Goal: Task Accomplishment & Management: Use online tool/utility

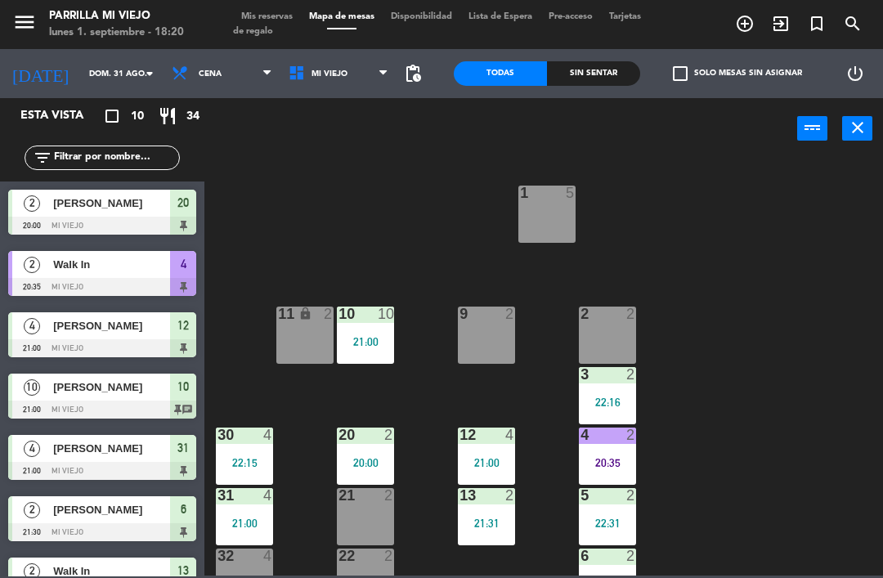
click at [608, 77] on div "Sin sentar" at bounding box center [593, 73] width 93 height 25
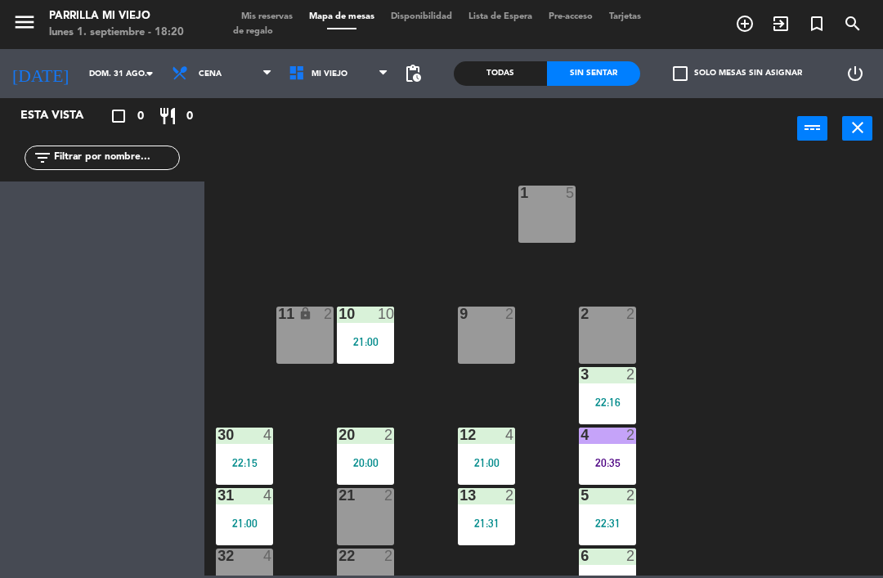
scroll to position [-2, 0]
click at [100, 75] on input "dom. 31 ago." at bounding box center [137, 73] width 112 height 25
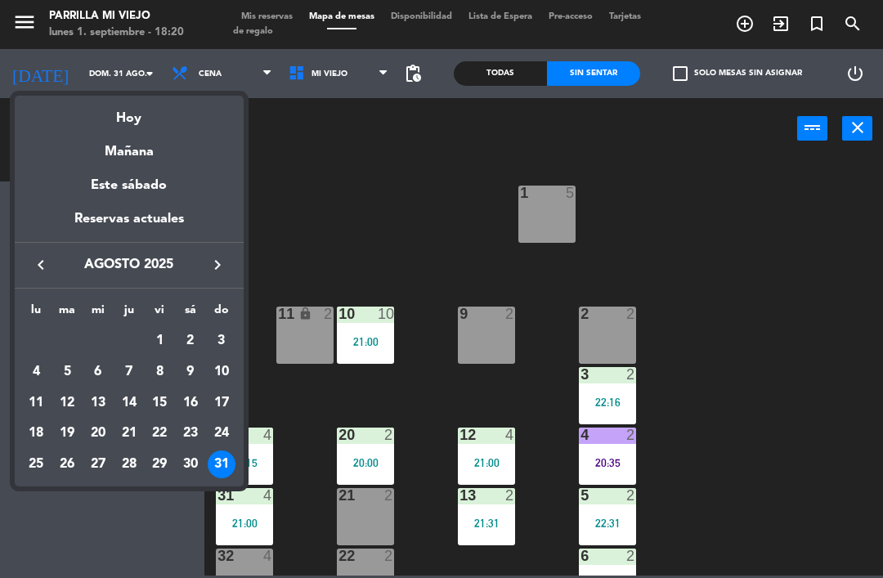
scroll to position [0, 0]
click at [371, 193] on div at bounding box center [441, 289] width 883 height 578
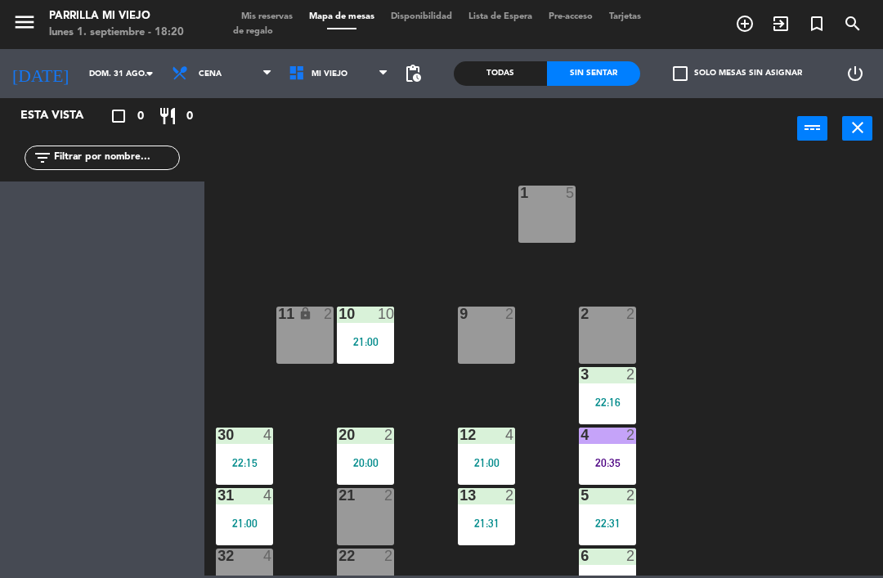
click at [114, 70] on input "dom. 31 ago." at bounding box center [137, 73] width 112 height 25
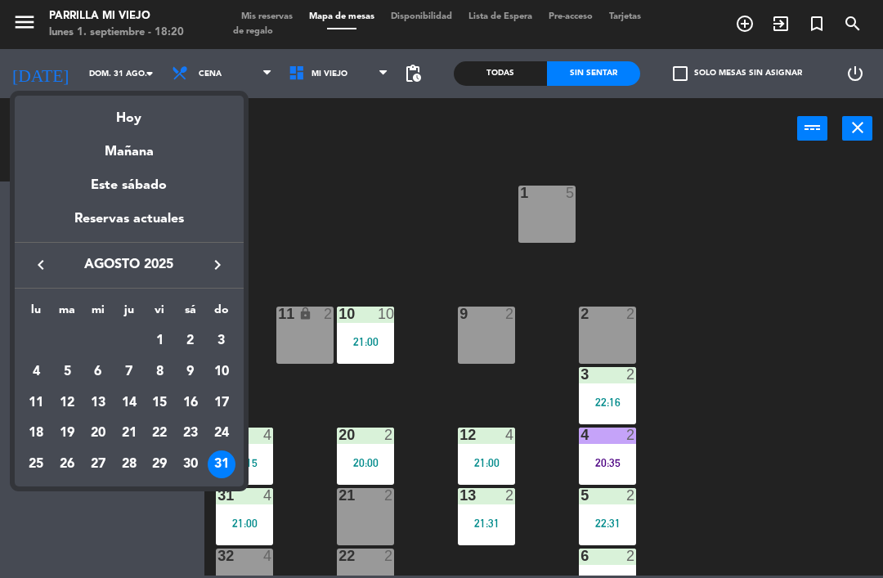
click at [173, 114] on div "Hoy" at bounding box center [129, 113] width 229 height 34
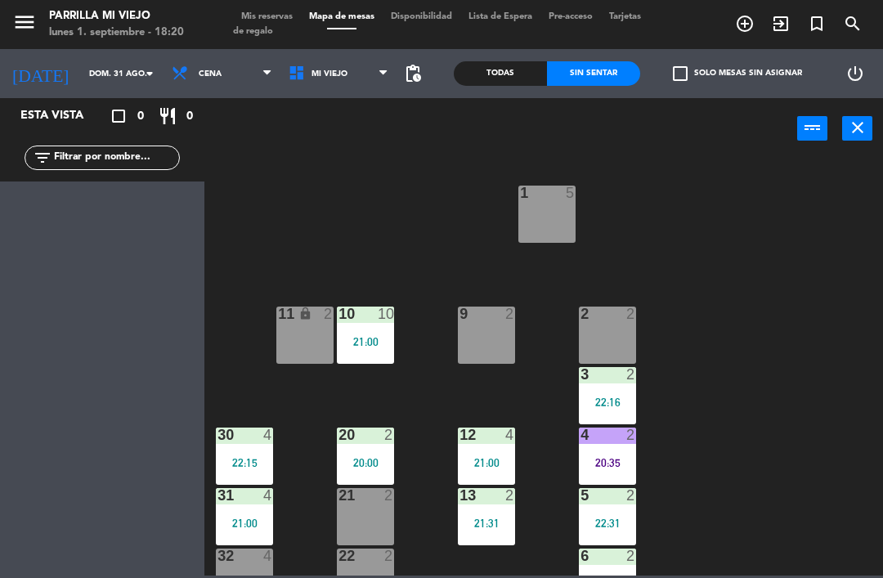
type input "lun. [DATE]"
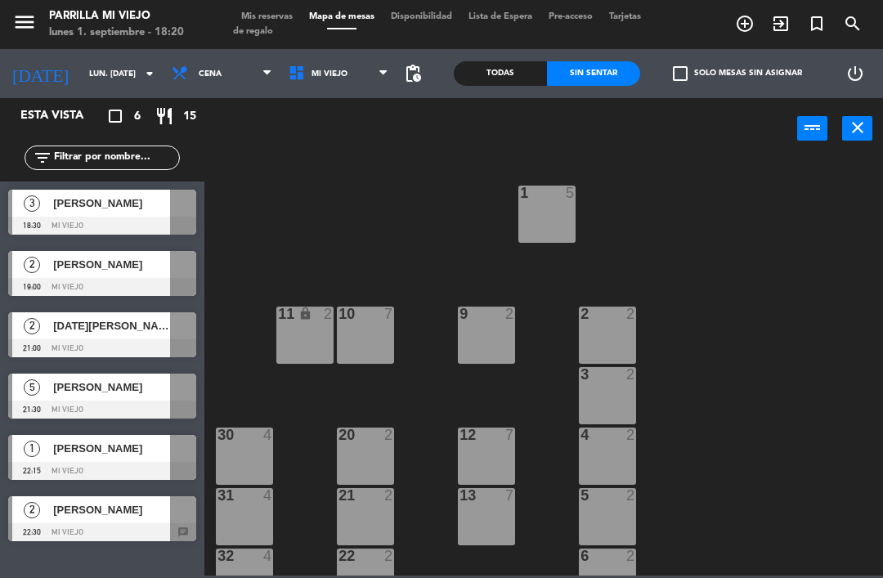
click at [151, 508] on span "[PERSON_NAME]" at bounding box center [111, 509] width 117 height 17
click at [168, 527] on div at bounding box center [102, 532] width 188 height 18
click at [263, 16] on span "Mis reservas" at bounding box center [267, 16] width 68 height 9
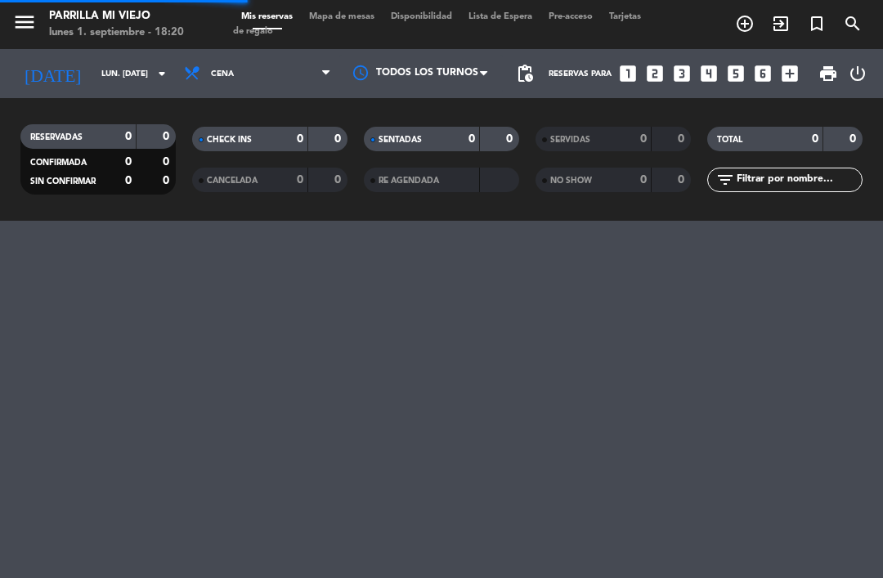
click at [281, 12] on span "Mis reservas" at bounding box center [267, 16] width 68 height 9
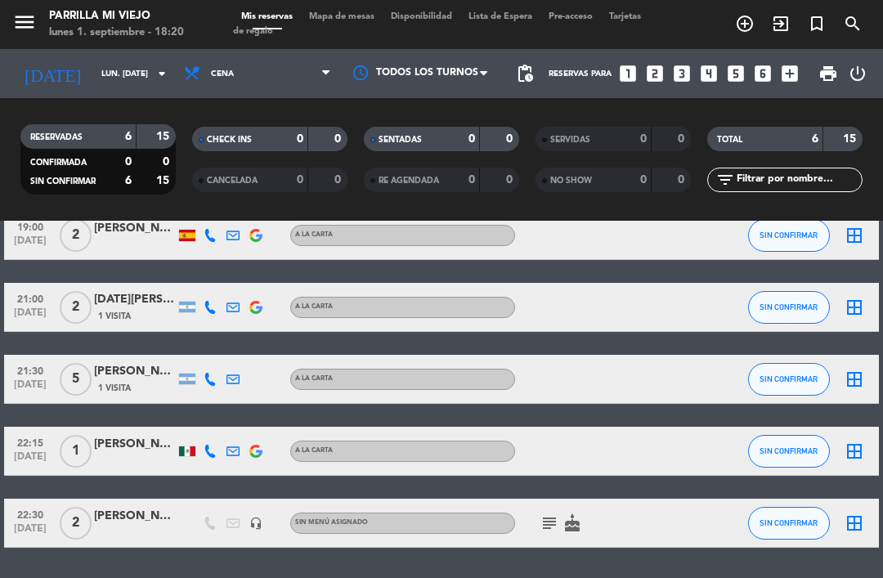
scroll to position [156, 0]
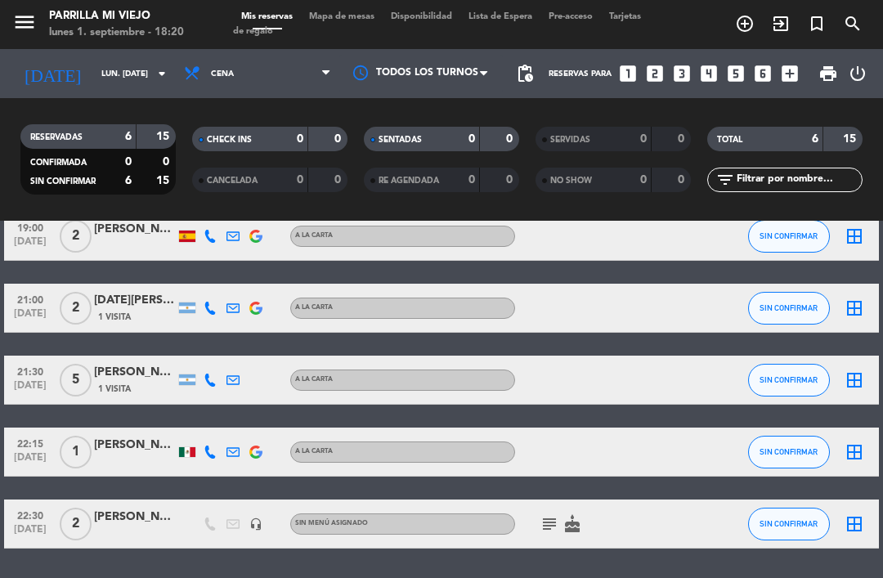
click at [534, 530] on div "subject cake" at bounding box center [583, 524] width 137 height 48
click at [548, 518] on icon "subject" at bounding box center [550, 524] width 20 height 20
click at [704, 499] on div "18:30 [DATE] 3 [PERSON_NAME] A [PERSON_NAME] SIN CONFIRMAR border_all 19:00 [DA…" at bounding box center [441, 344] width 874 height 409
click at [160, 520] on div "[PERSON_NAME]" at bounding box center [135, 517] width 82 height 19
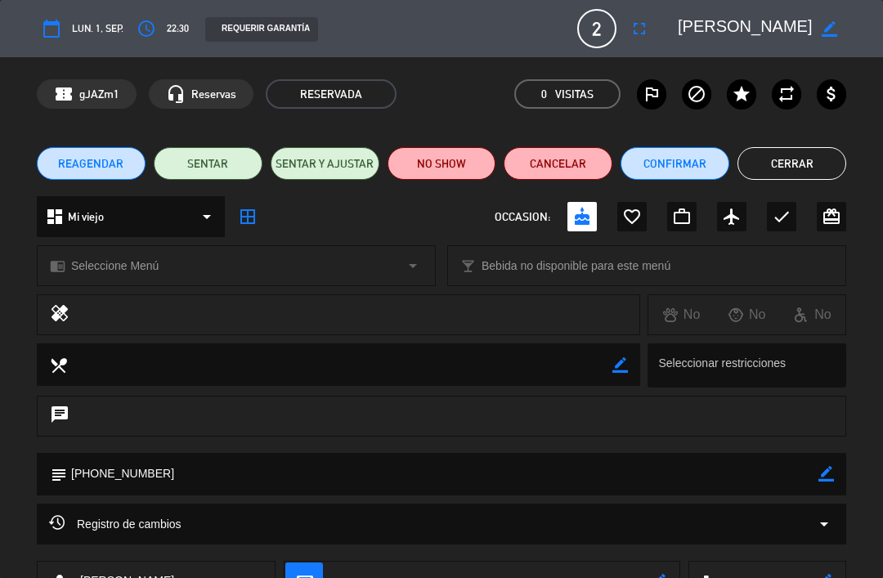
click at [589, 159] on button "Cancelar" at bounding box center [558, 163] width 109 height 33
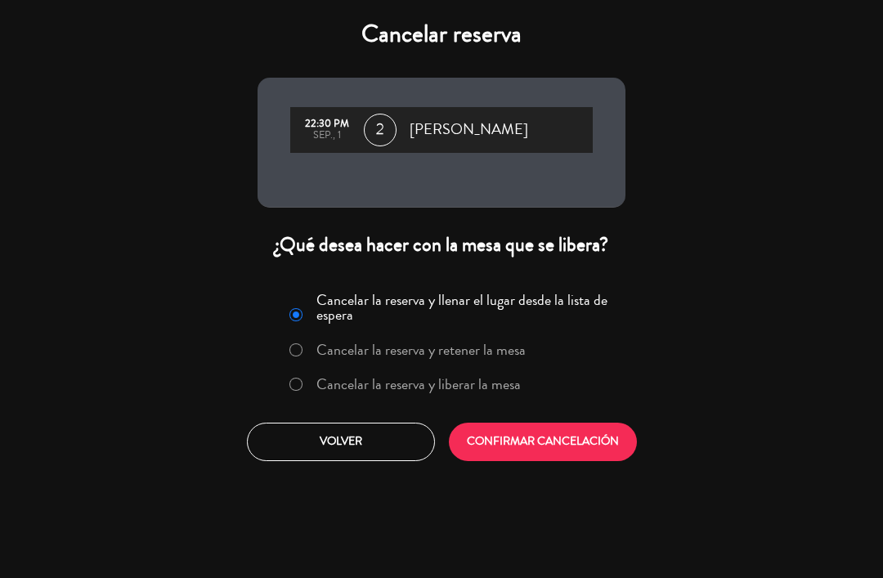
click at [435, 397] on label "Cancelar la reserva y liberar la mesa" at bounding box center [404, 384] width 249 height 29
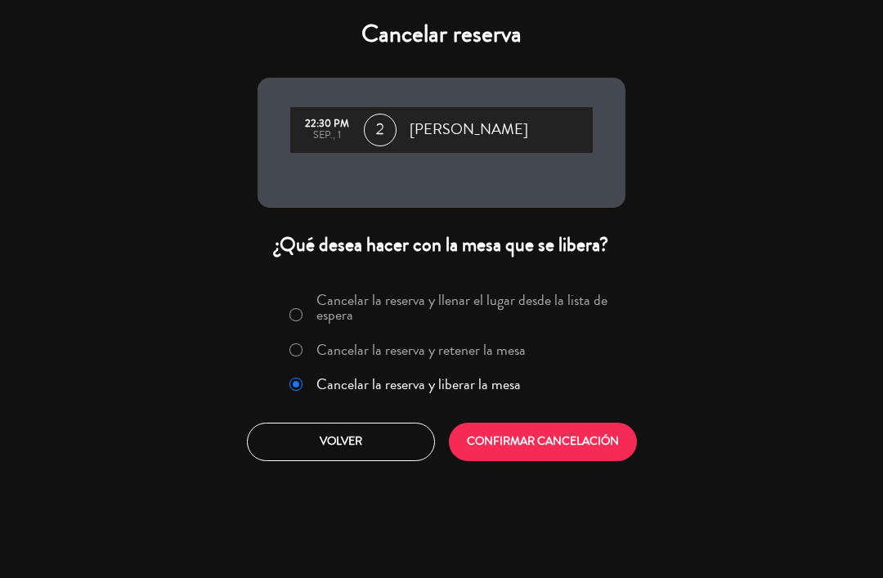
click at [544, 446] on button "CONFIRMAR CANCELACIÓN" at bounding box center [543, 442] width 188 height 38
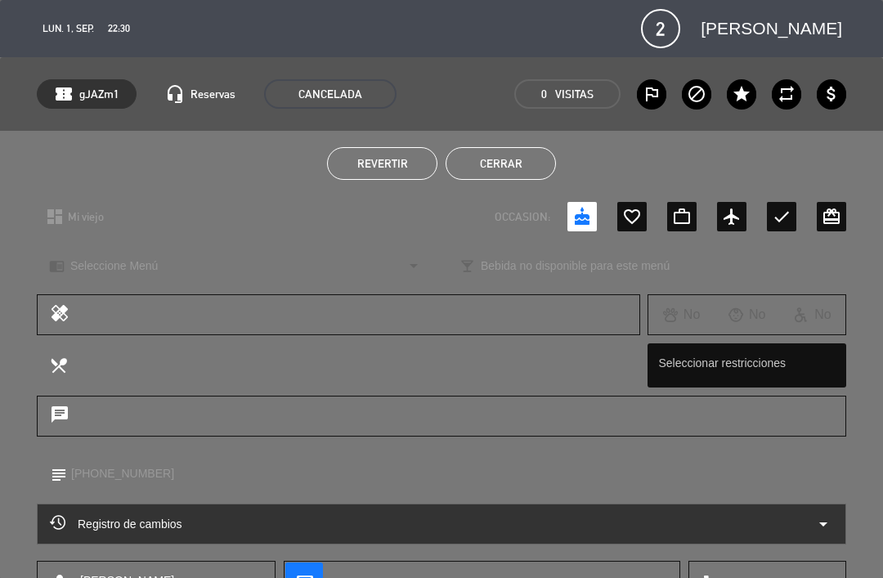
click at [536, 174] on button "Cerrar" at bounding box center [501, 163] width 110 height 33
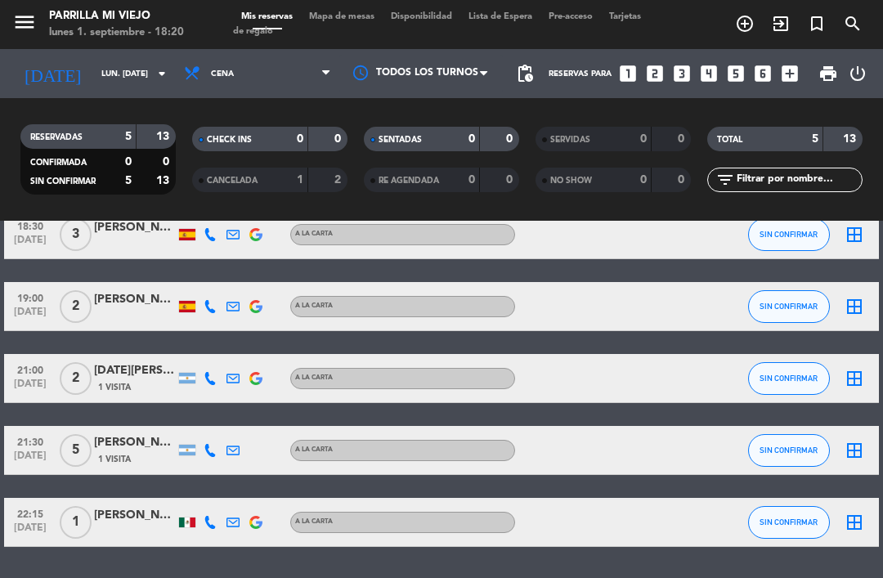
scroll to position [84, 0]
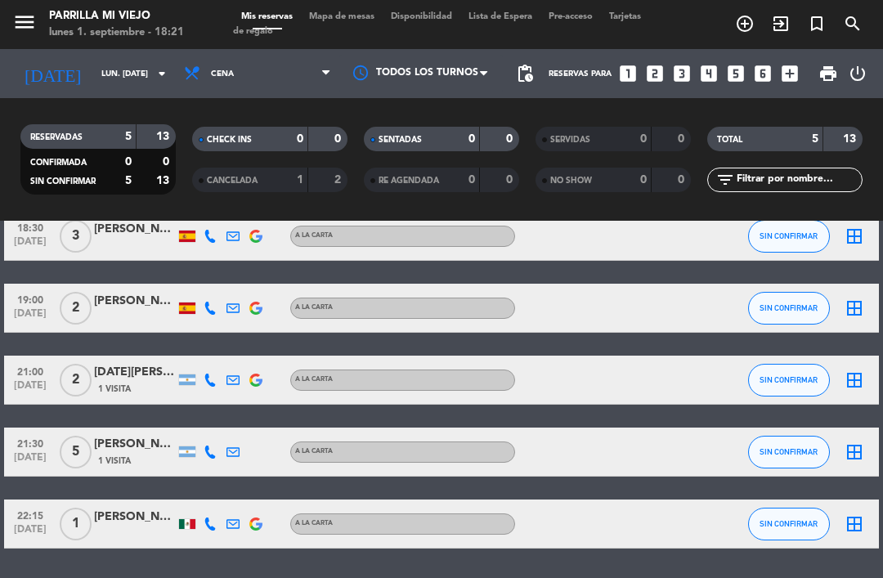
click at [882, 486] on bookings-row "18:30 [DATE] 3 [PERSON_NAME] A [PERSON_NAME] SIN CONFIRMAR border_all 19:00 [DA…" at bounding box center [441, 380] width 883 height 337
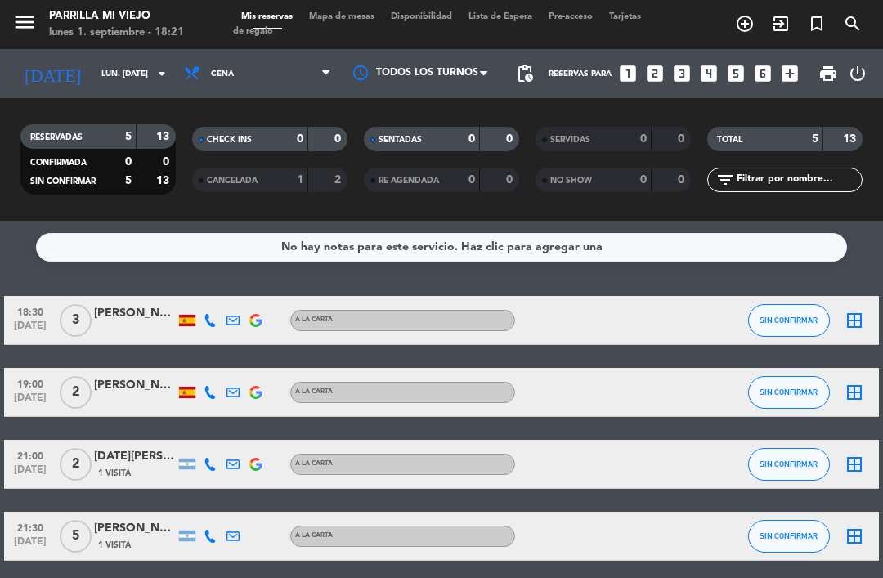
scroll to position [0, 0]
click at [107, 567] on div "18:30 [DATE] 3 [PERSON_NAME] A [PERSON_NAME] SIN CONFIRMAR border_all 19:00 [DA…" at bounding box center [441, 464] width 874 height 337
click at [433, 150] on div "SENTADAS 0 0" at bounding box center [441, 139] width 155 height 25
click at [338, 13] on span "Mapa de mesas" at bounding box center [342, 16] width 82 height 9
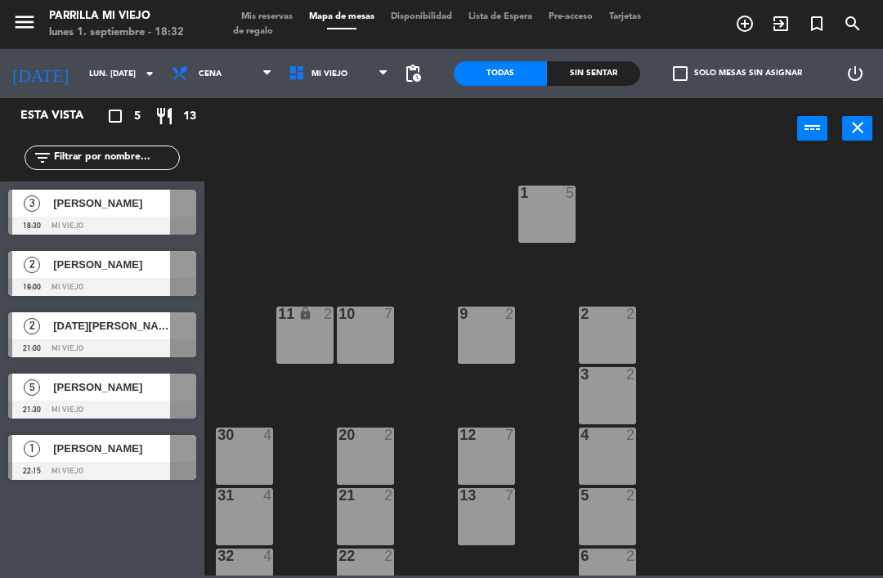
click at [266, 18] on span "Mis reservas" at bounding box center [267, 16] width 68 height 9
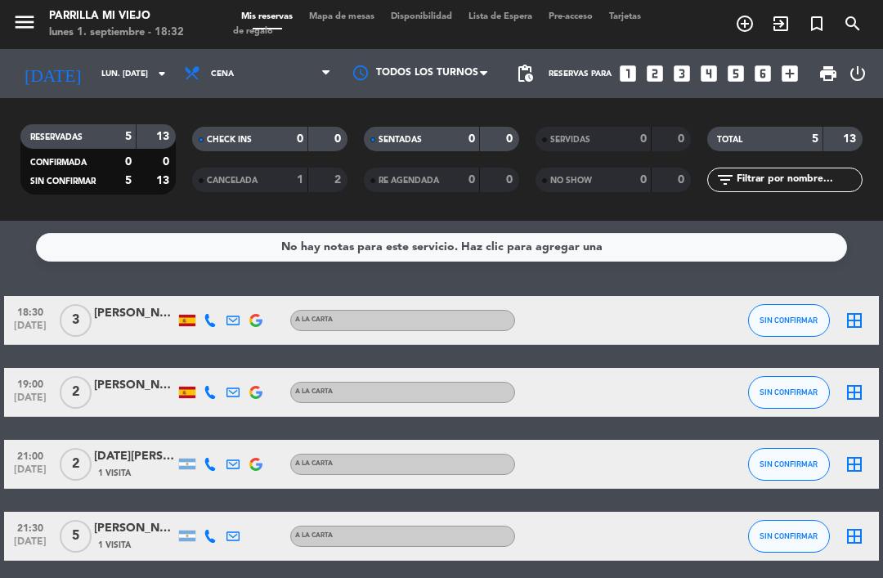
click at [410, 144] on span "SENTADAS" at bounding box center [400, 140] width 43 height 8
click at [340, 32] on div "Mis reservas Mapa de mesas Disponibilidad Lista de Espera Pre-acceso Tarjetas d…" at bounding box center [441, 24] width 417 height 29
click at [321, 21] on span "Mapa de mesas" at bounding box center [342, 16] width 82 height 9
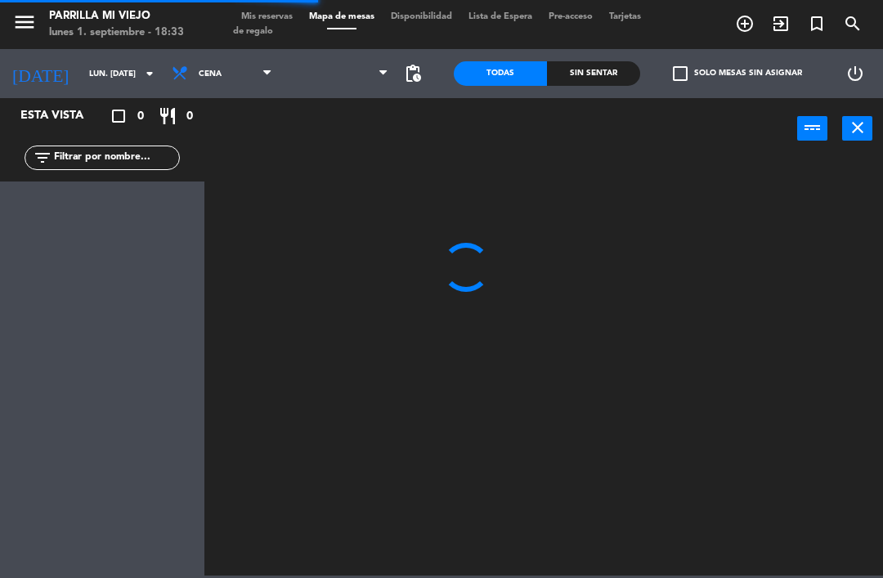
click at [850, 124] on icon "close" at bounding box center [858, 128] width 20 height 20
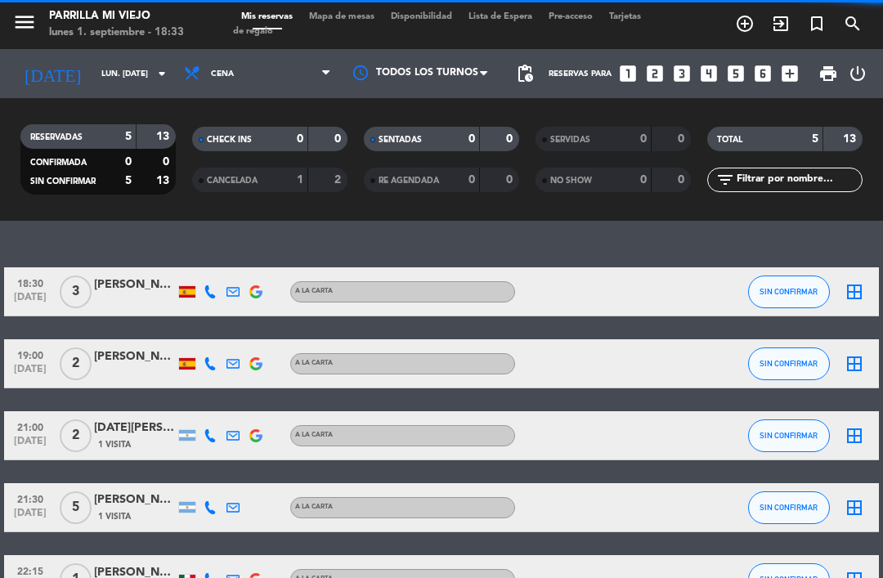
click at [329, 12] on span "Mapa de mesas" at bounding box center [342, 16] width 82 height 9
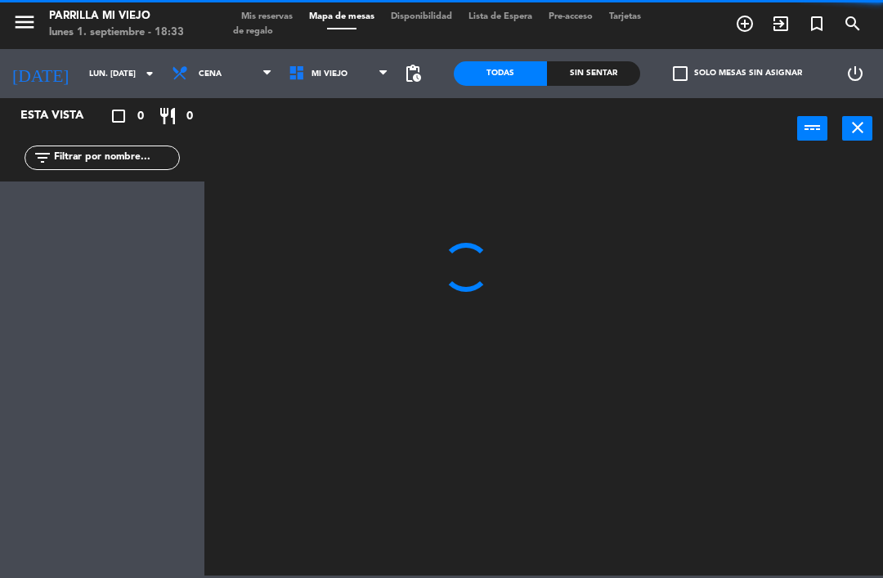
click at [267, 19] on span "Mis reservas" at bounding box center [267, 16] width 68 height 9
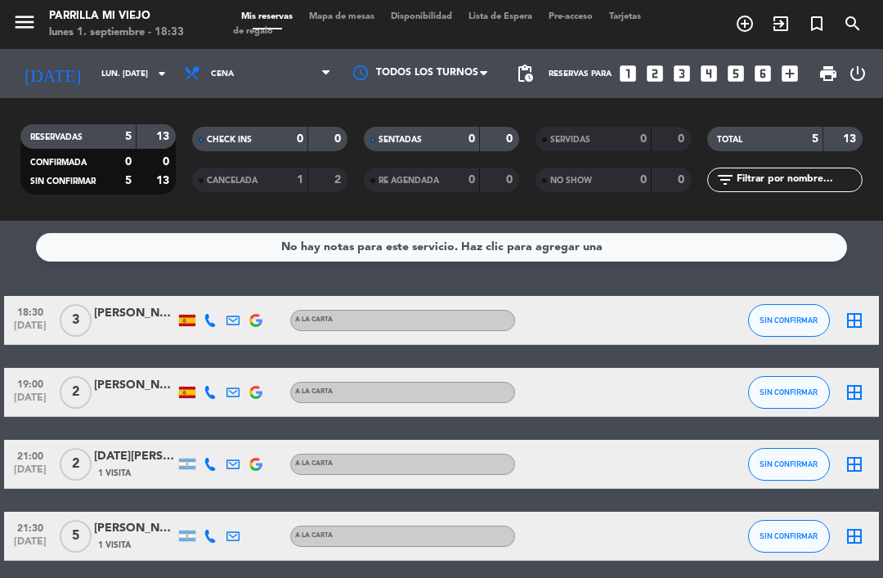
click at [649, 70] on icon "looks_two" at bounding box center [654, 73] width 21 height 21
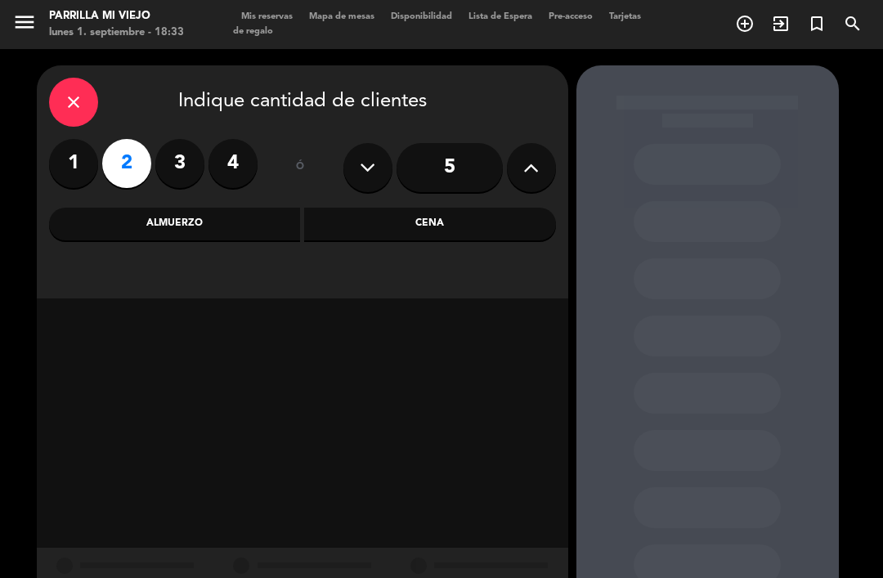
click at [468, 234] on div "Cena" at bounding box center [430, 224] width 252 height 33
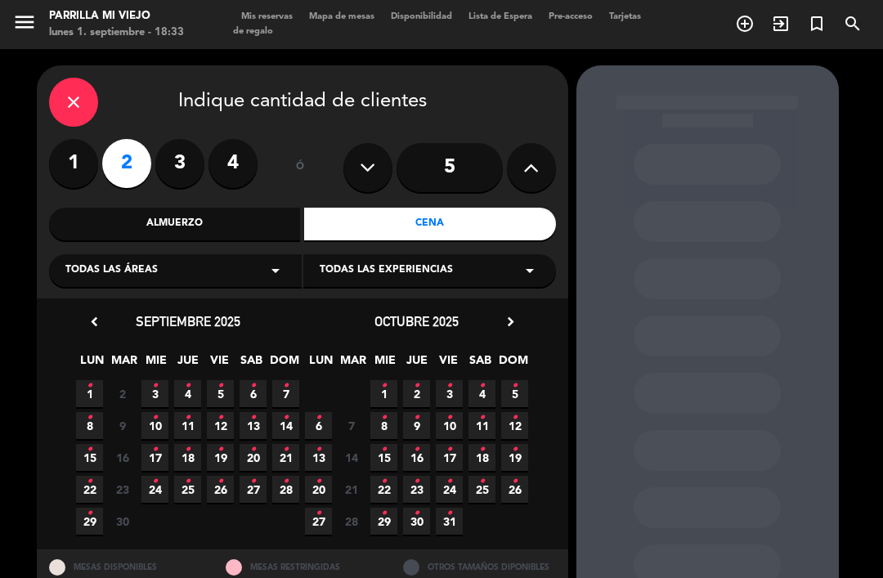
click at [90, 379] on icon "•" at bounding box center [90, 386] width 6 height 26
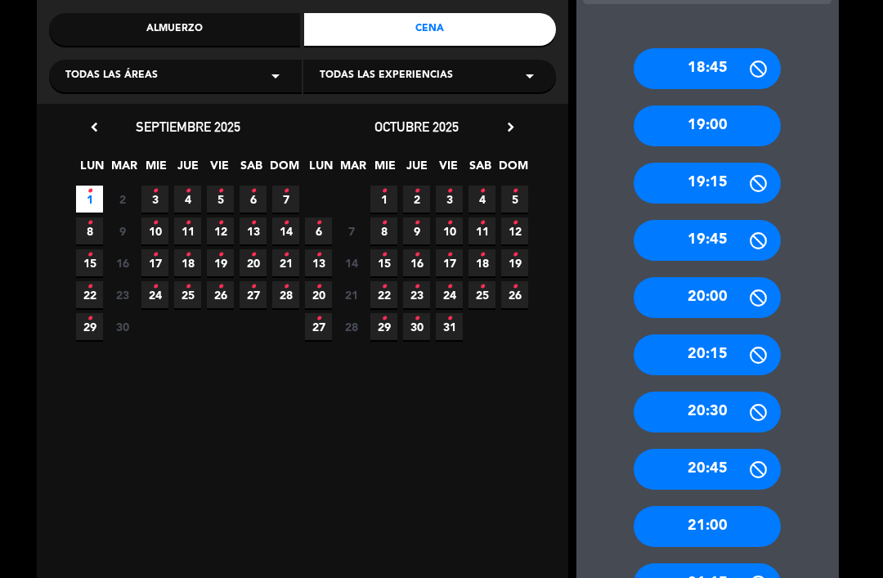
scroll to position [193, 0]
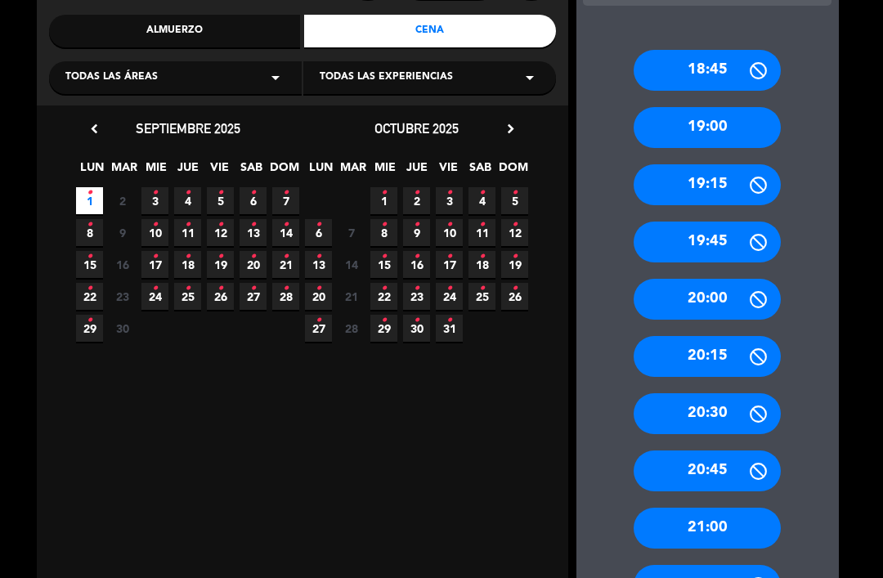
click at [736, 393] on div "20:30" at bounding box center [707, 413] width 147 height 41
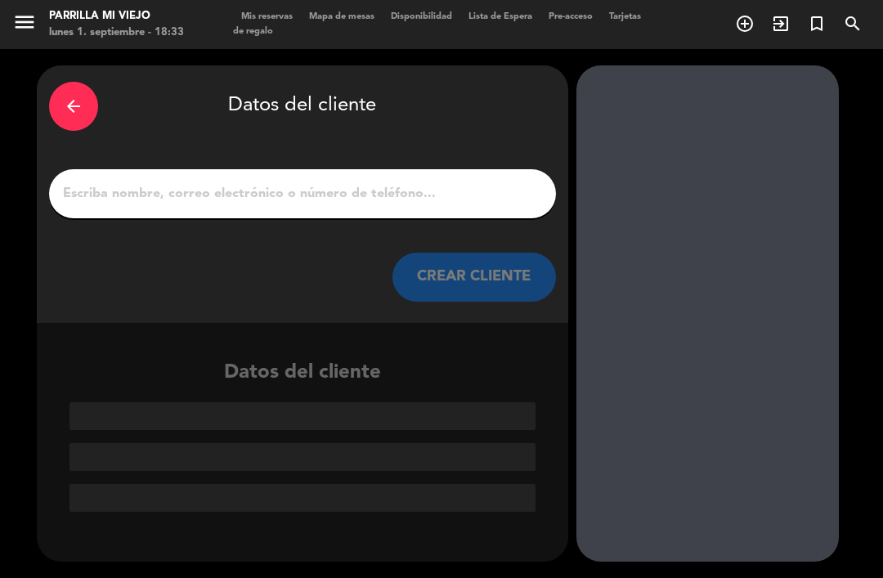
scroll to position [0, 0]
click at [408, 182] on input "1" at bounding box center [302, 193] width 482 height 23
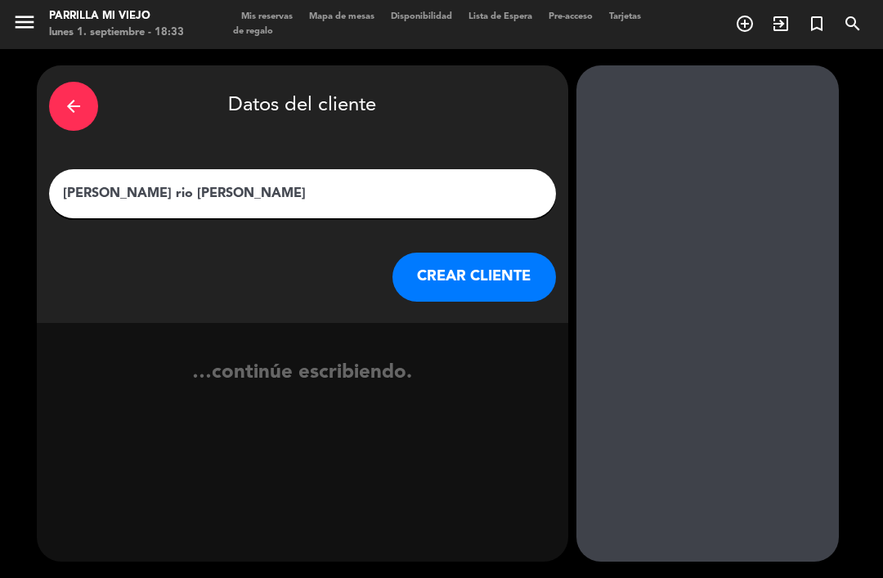
type input "[PERSON_NAME] rio [PERSON_NAME]"
click at [504, 78] on div "arrow_back Datos del cliente" at bounding box center [302, 106] width 507 height 57
click at [477, 253] on button "CREAR CLIENTE" at bounding box center [474, 277] width 164 height 49
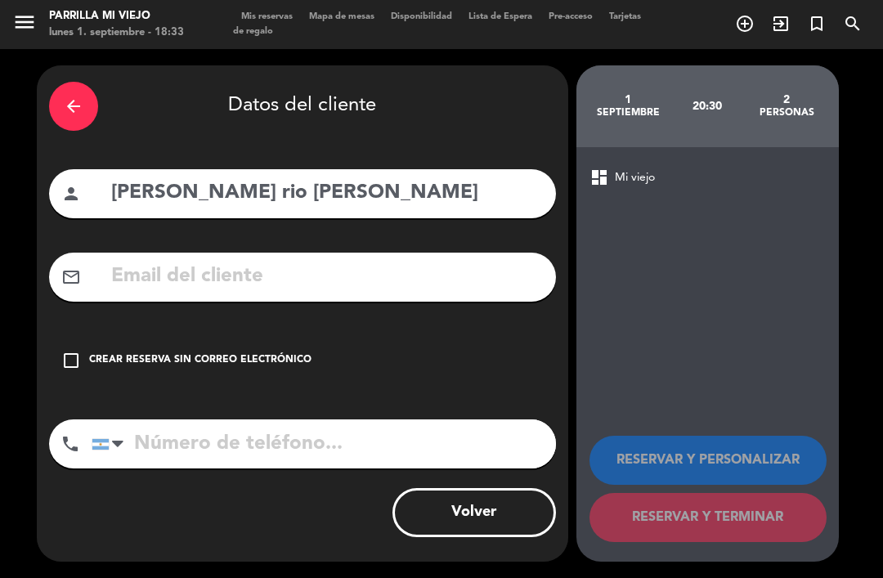
click at [203, 419] on input "tel" at bounding box center [324, 443] width 464 height 49
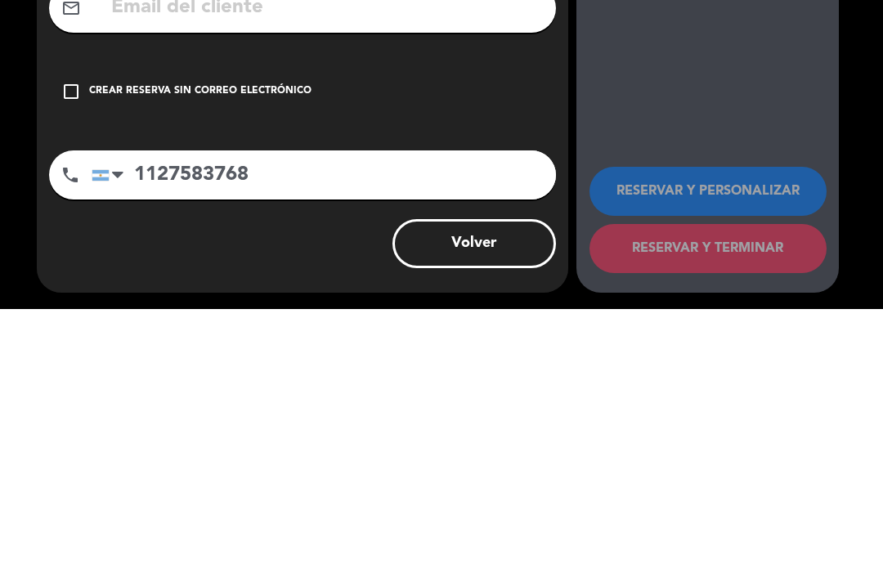
type input "1127583768"
click at [74, 351] on icon "check_box_outline_blank" at bounding box center [71, 361] width 20 height 20
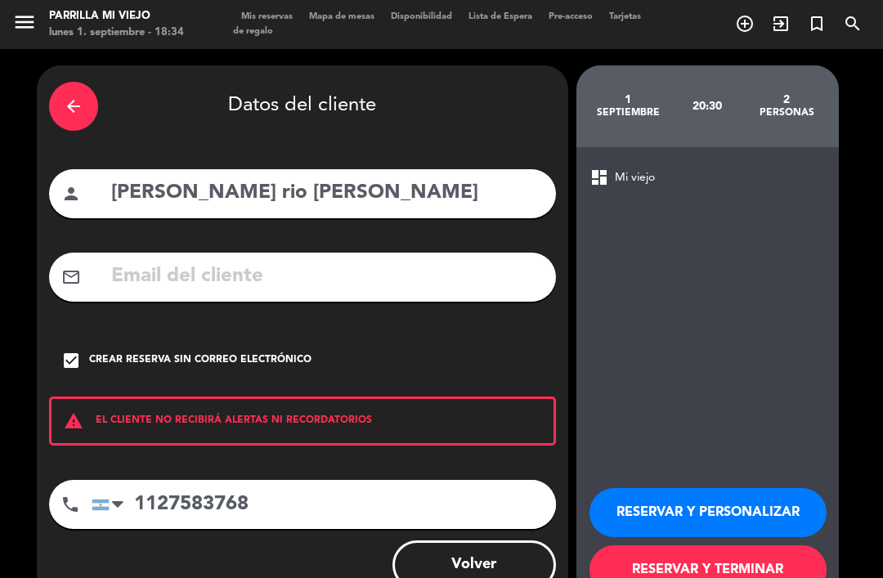
click at [771, 545] on button "RESERVAR Y TERMINAR" at bounding box center [707, 569] width 237 height 49
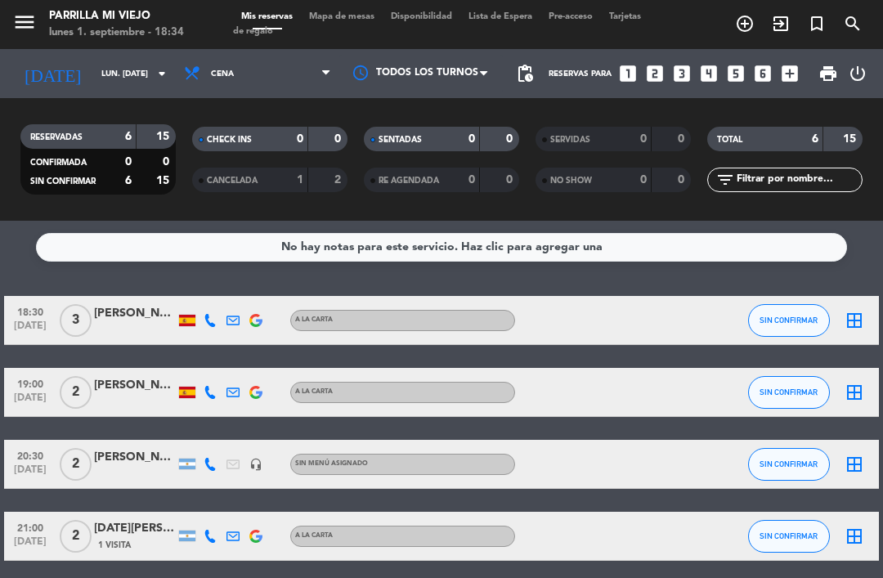
click at [437, 130] on div "SENTADAS" at bounding box center [405, 139] width 75 height 19
click at [780, 231] on div "No hay notas para este servicio. Haz clic para agregar una 18:30 [DATE] 3 [PERS…" at bounding box center [441, 399] width 883 height 357
click at [800, 316] on span "SIN CONFIRMAR" at bounding box center [789, 320] width 58 height 9
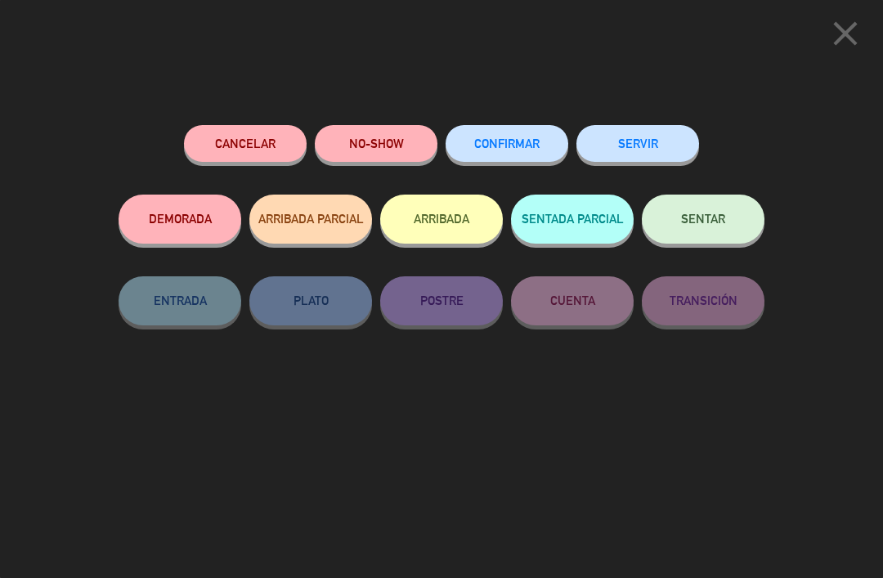
click at [685, 218] on span "SENTAR" at bounding box center [703, 219] width 44 height 14
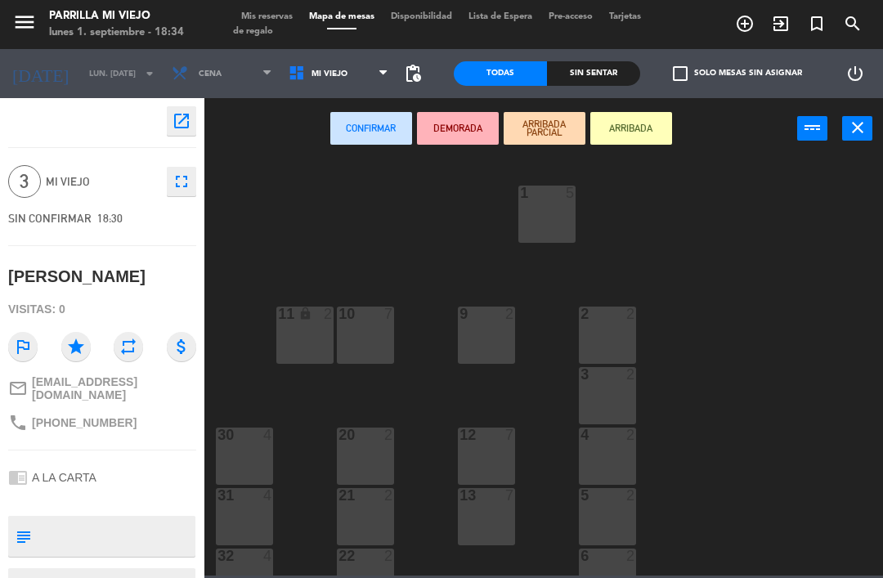
click at [259, 484] on div "30 4" at bounding box center [244, 456] width 57 height 57
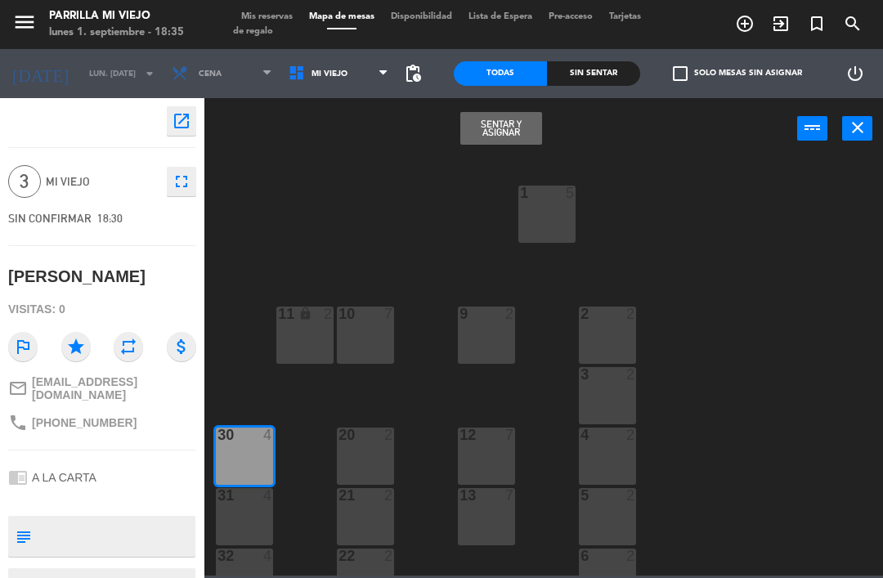
click at [238, 518] on div "31 4" at bounding box center [244, 516] width 57 height 57
click at [233, 433] on div at bounding box center [244, 435] width 27 height 15
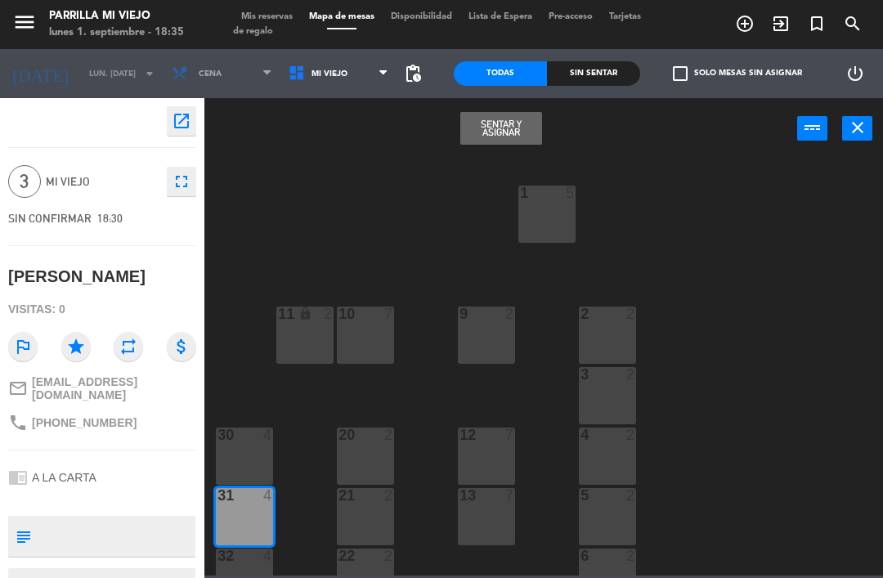
click at [500, 132] on button "Sentar y Asignar" at bounding box center [501, 128] width 82 height 33
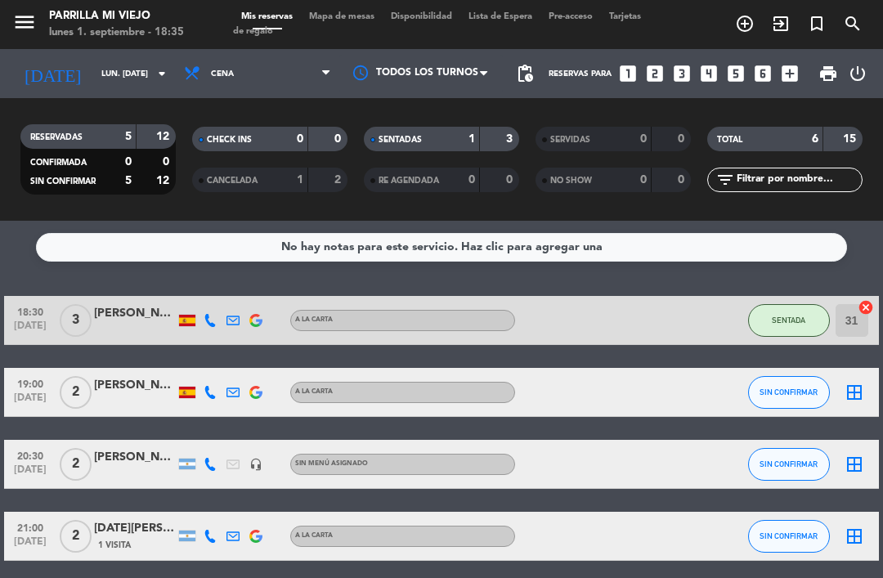
click at [402, 130] on div "SENTADAS" at bounding box center [405, 139] width 75 height 19
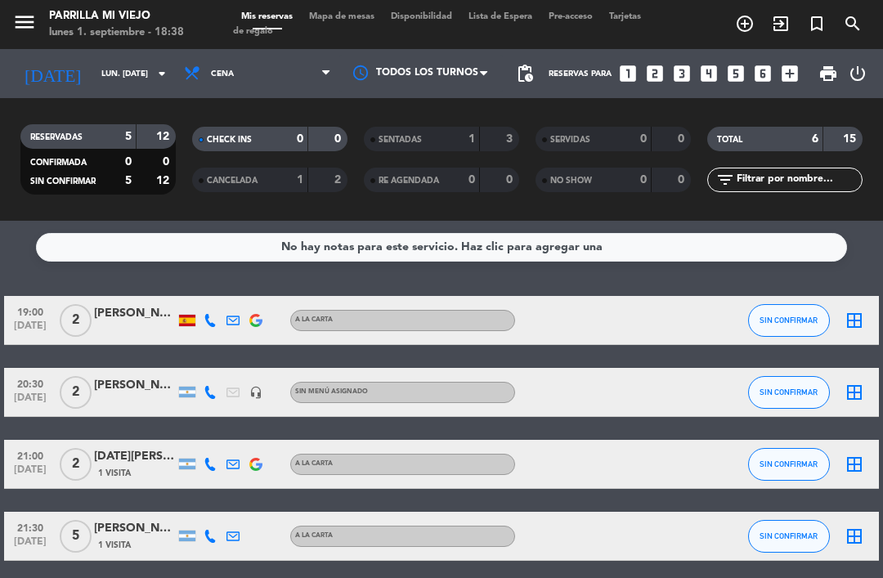
click at [335, 12] on span "Mapa de mesas" at bounding box center [342, 16] width 82 height 9
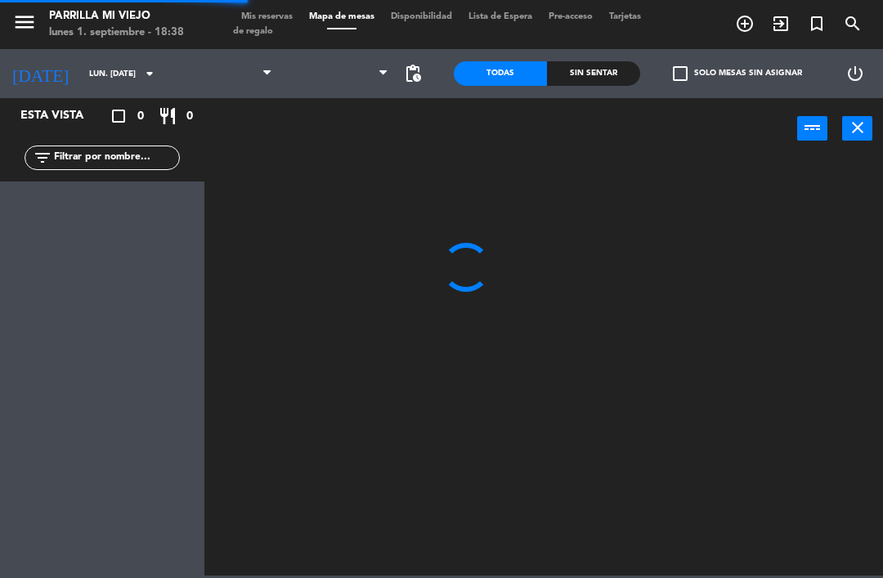
click at [324, 16] on span "Mapa de mesas" at bounding box center [342, 16] width 82 height 9
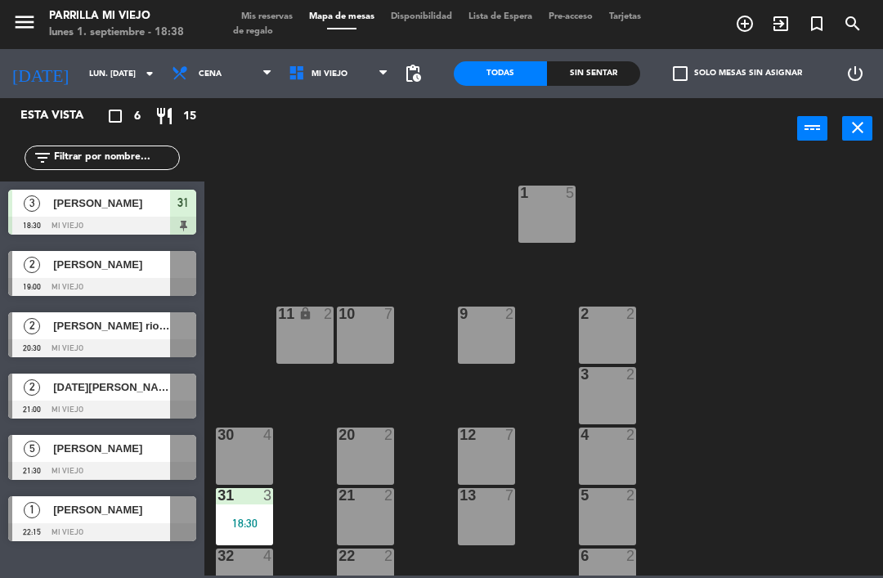
click at [610, 348] on div "2 2" at bounding box center [607, 335] width 57 height 57
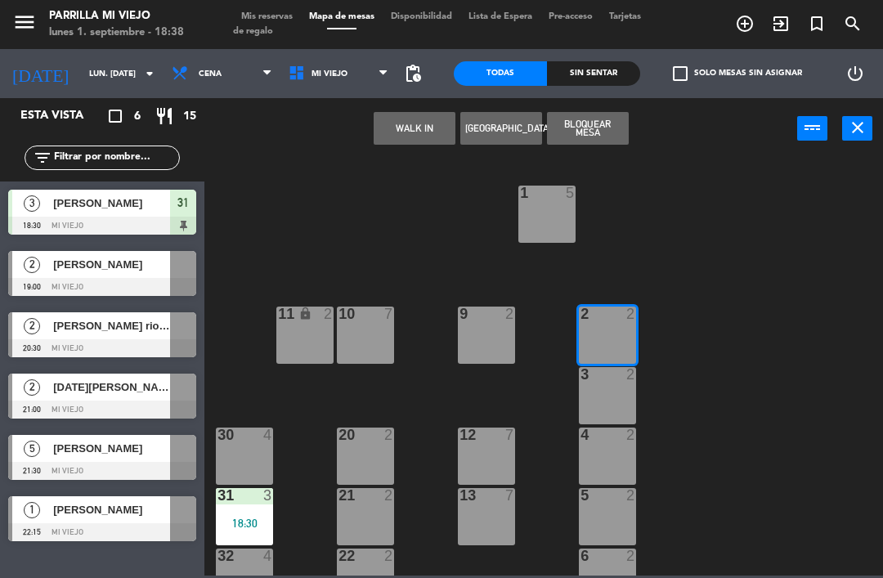
click at [424, 119] on button "WALK IN" at bounding box center [415, 128] width 82 height 33
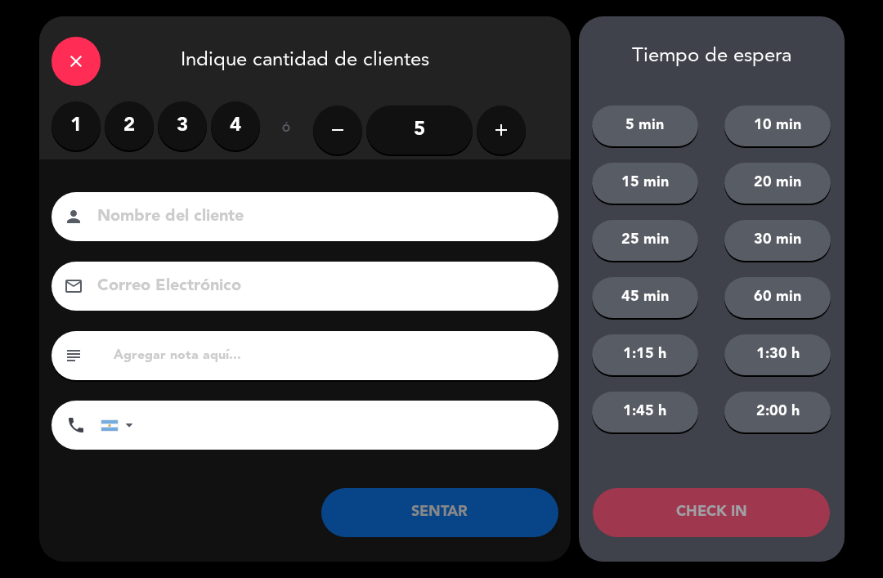
click at [124, 120] on label "2" at bounding box center [129, 125] width 49 height 49
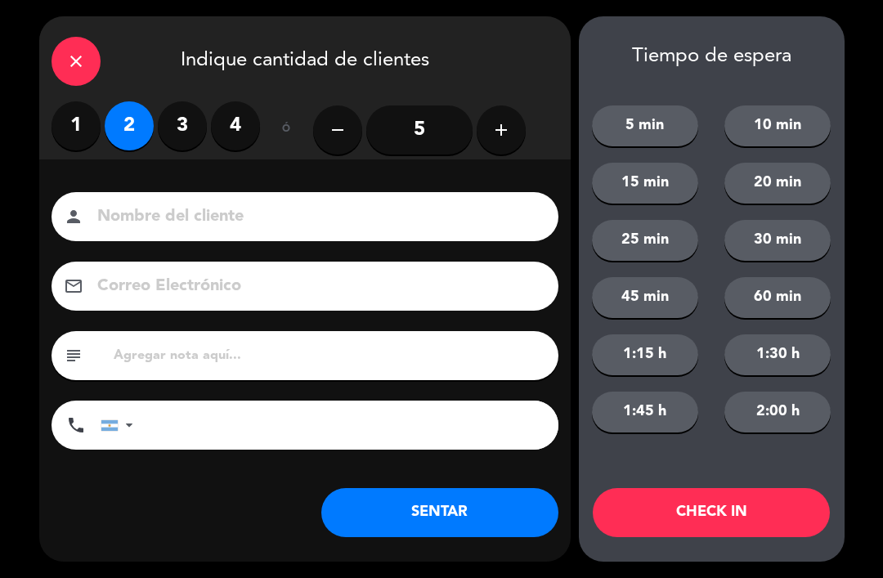
click at [493, 504] on button "SENTAR" at bounding box center [439, 512] width 237 height 49
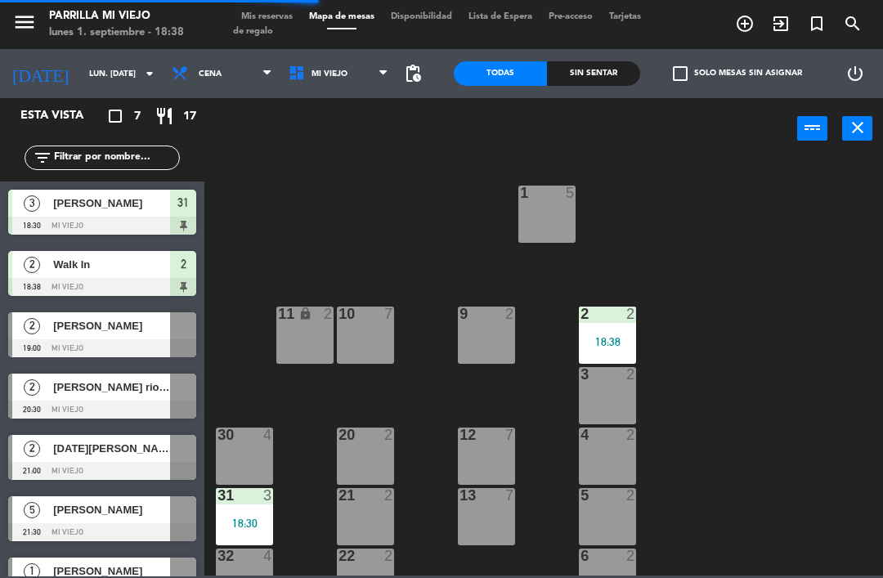
click at [603, 78] on div "Sin sentar" at bounding box center [593, 73] width 93 height 25
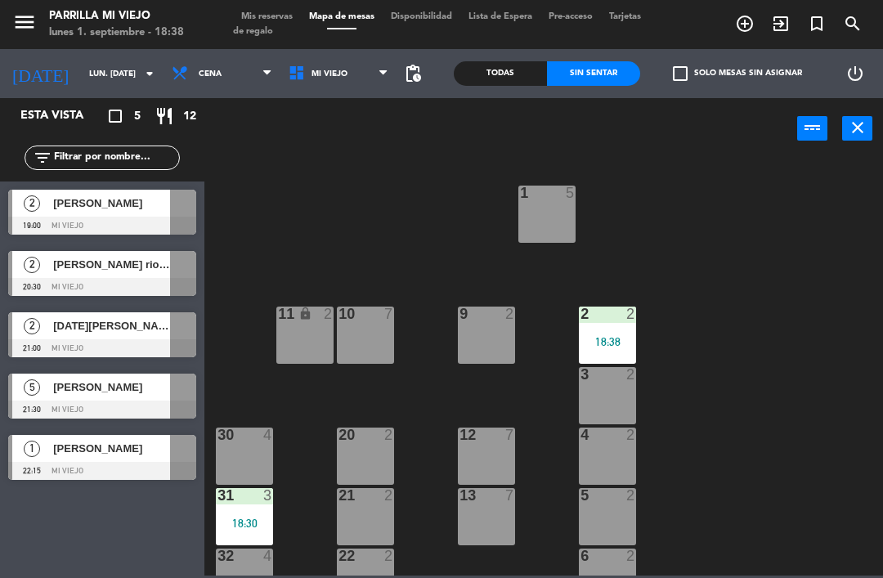
click at [543, 222] on div "1 5" at bounding box center [546, 214] width 57 height 57
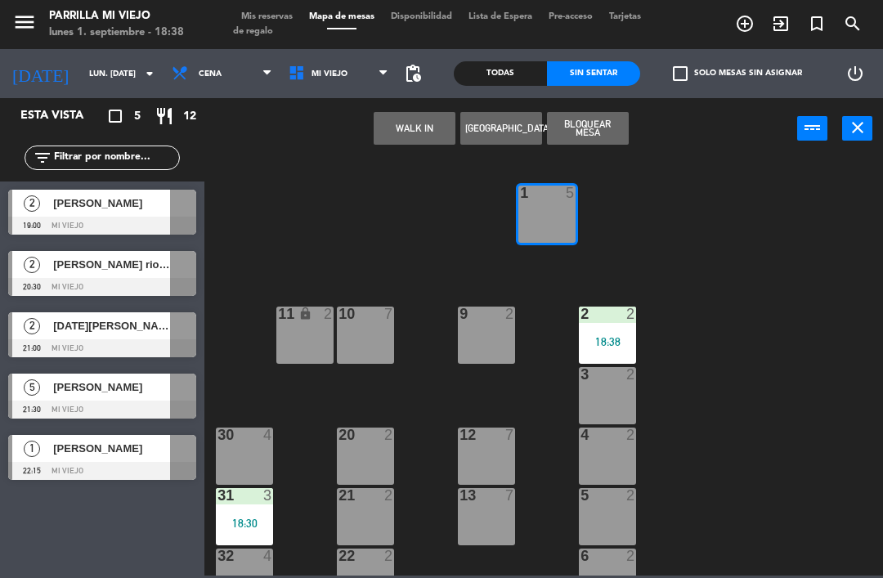
click at [410, 119] on button "WALK IN" at bounding box center [415, 128] width 82 height 33
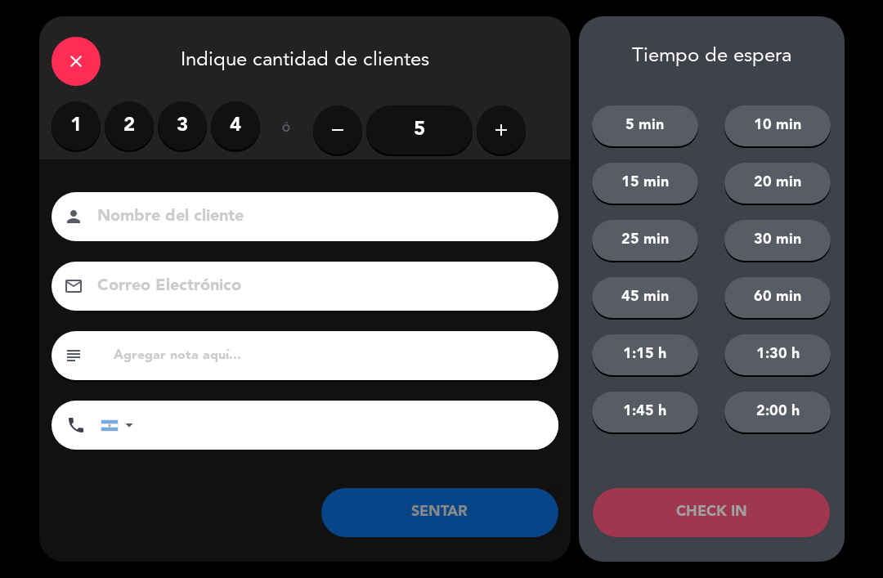
click at [235, 121] on label "4" at bounding box center [235, 125] width 49 height 49
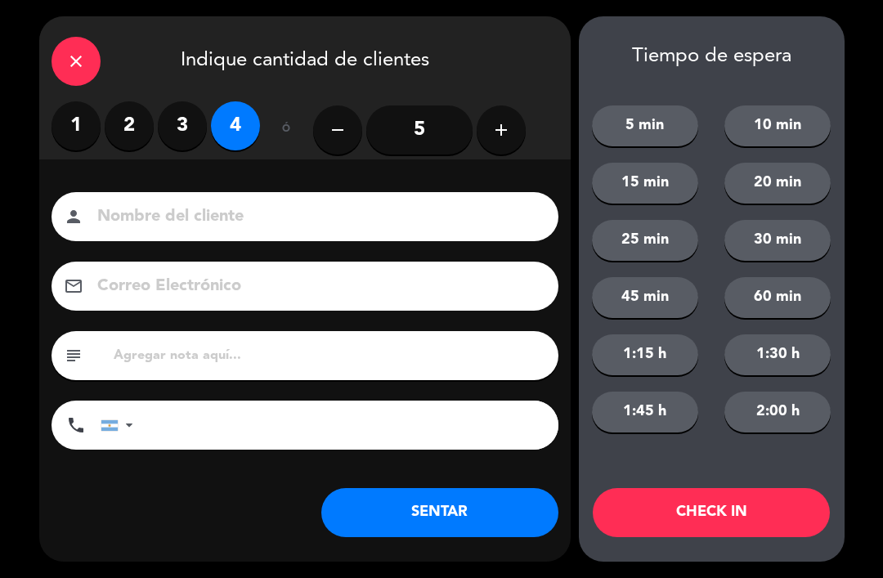
click at [473, 527] on button "SENTAR" at bounding box center [439, 512] width 237 height 49
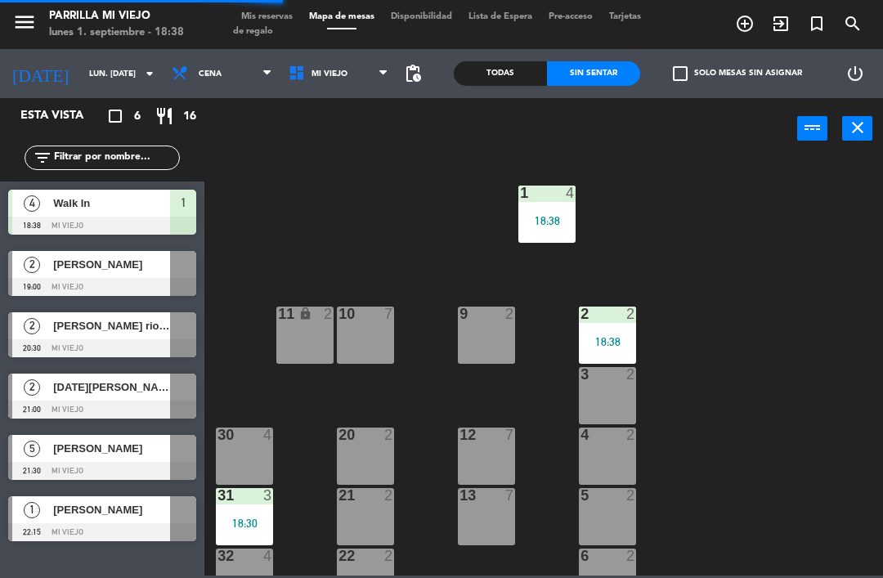
click at [603, 414] on div "3 2" at bounding box center [607, 395] width 57 height 57
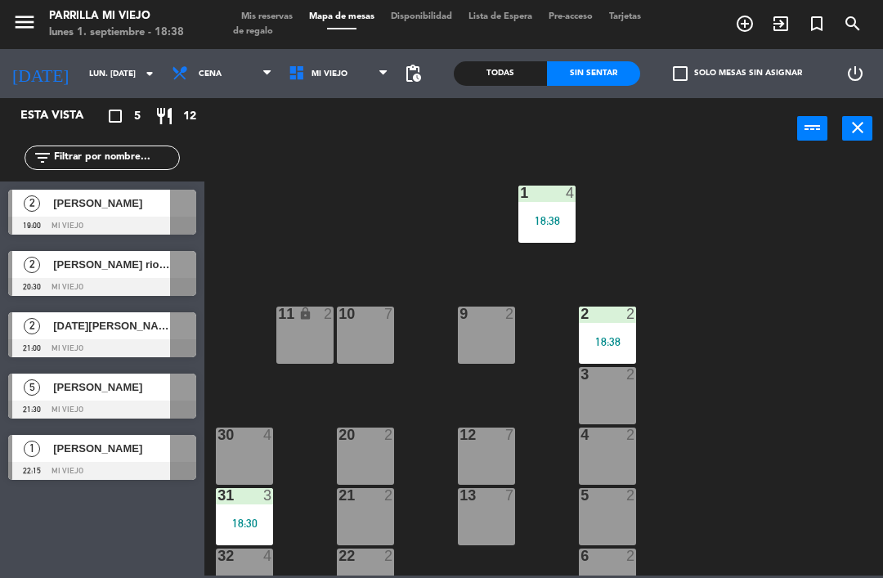
click at [610, 384] on div "3 2" at bounding box center [607, 395] width 57 height 57
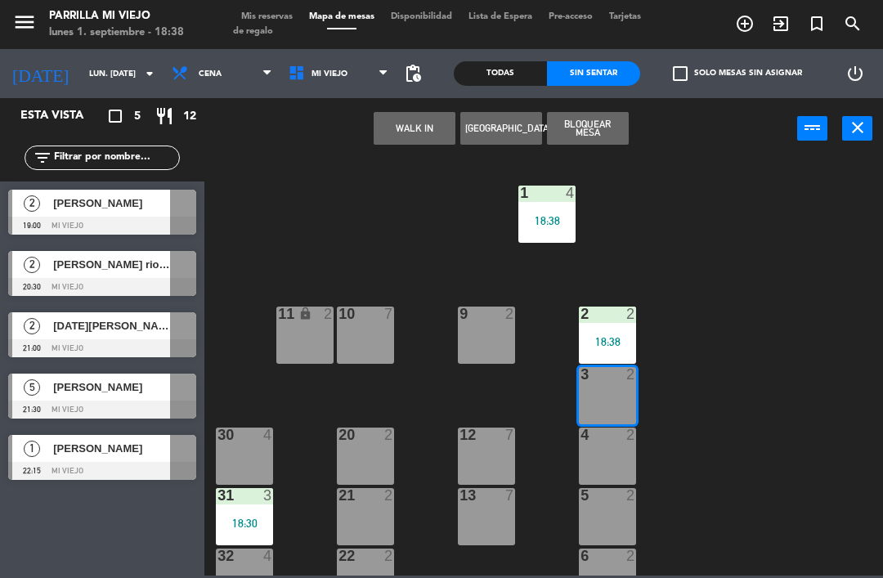
click at [406, 132] on button "WALK IN" at bounding box center [415, 128] width 82 height 33
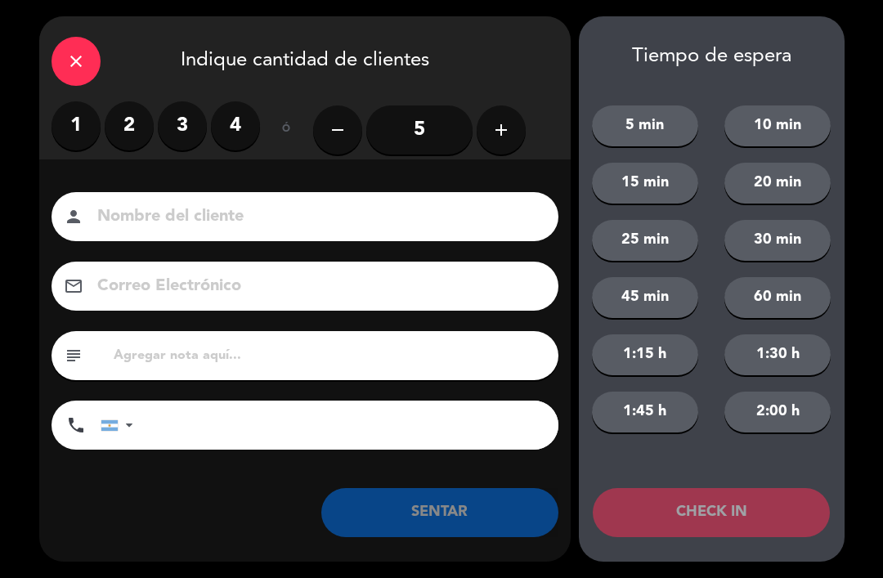
click at [129, 126] on label "2" at bounding box center [129, 125] width 49 height 49
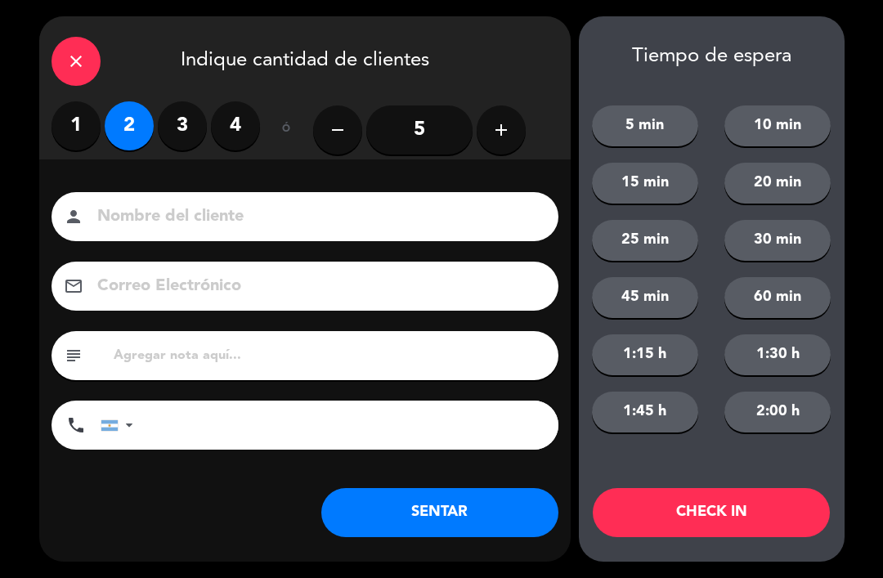
click at [419, 536] on button "SENTAR" at bounding box center [439, 512] width 237 height 49
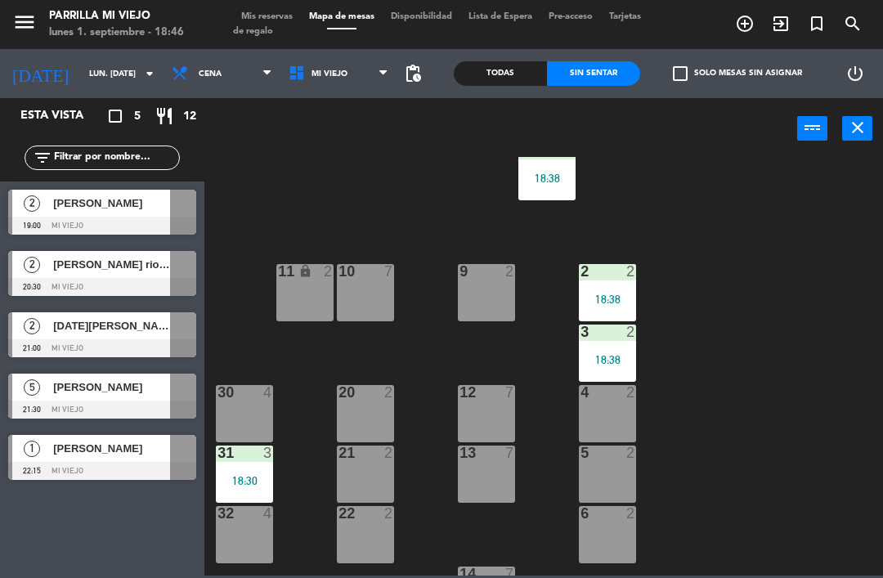
scroll to position [73, 0]
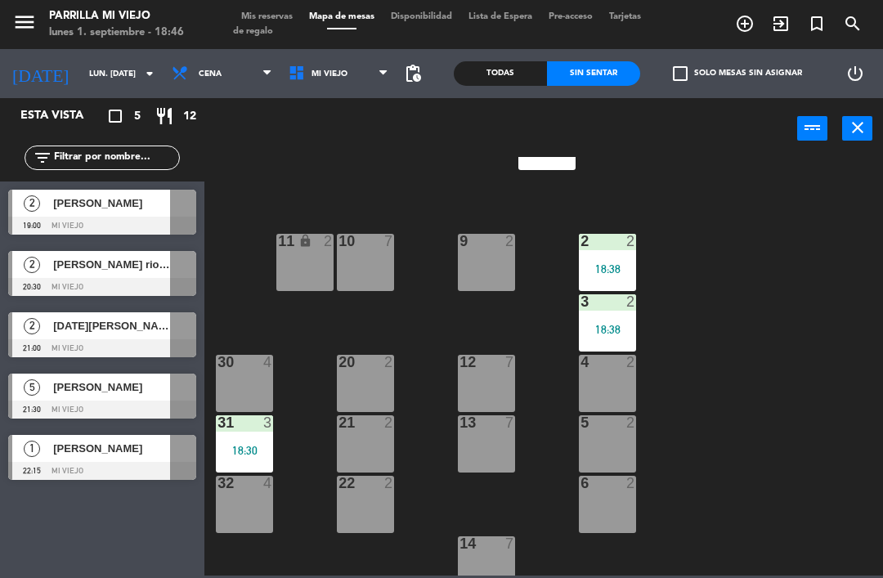
click at [630, 450] on div "5 2" at bounding box center [607, 443] width 57 height 57
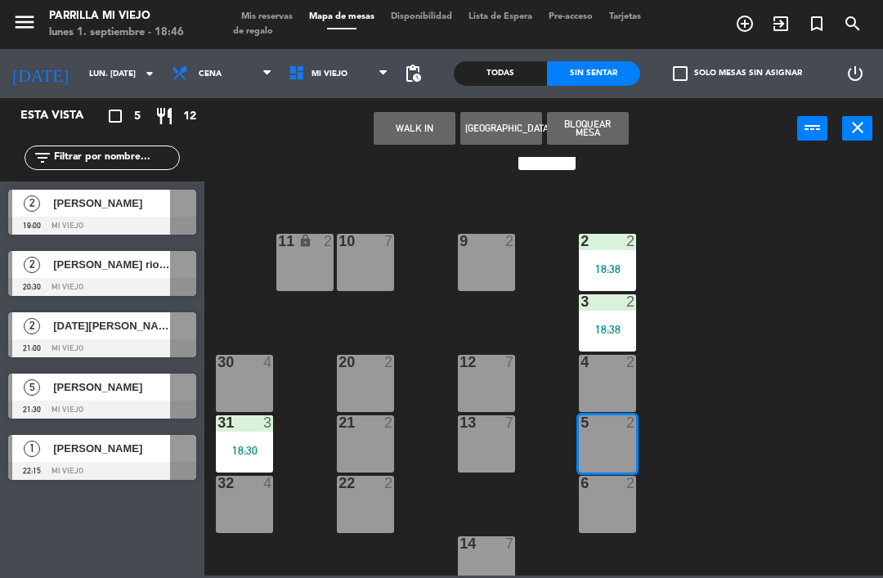
click at [412, 120] on button "WALK IN" at bounding box center [415, 128] width 82 height 33
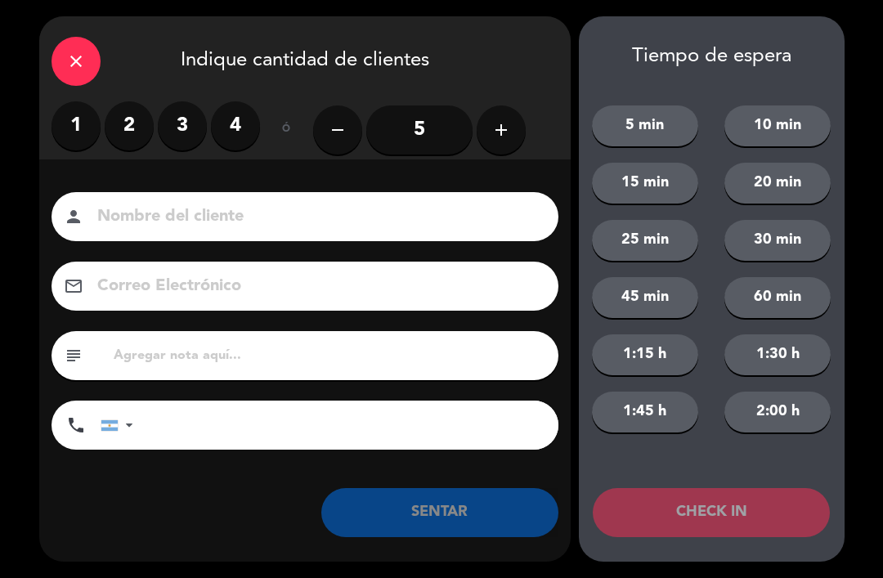
click at [159, 120] on label "3" at bounding box center [182, 125] width 49 height 49
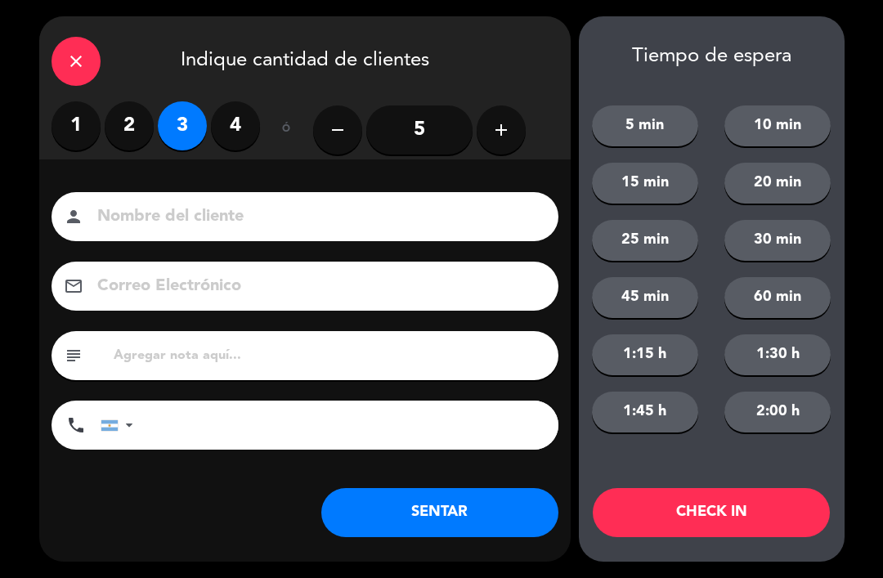
click at [123, 114] on label "2" at bounding box center [129, 125] width 49 height 49
click at [385, 514] on button "SENTAR" at bounding box center [439, 512] width 237 height 49
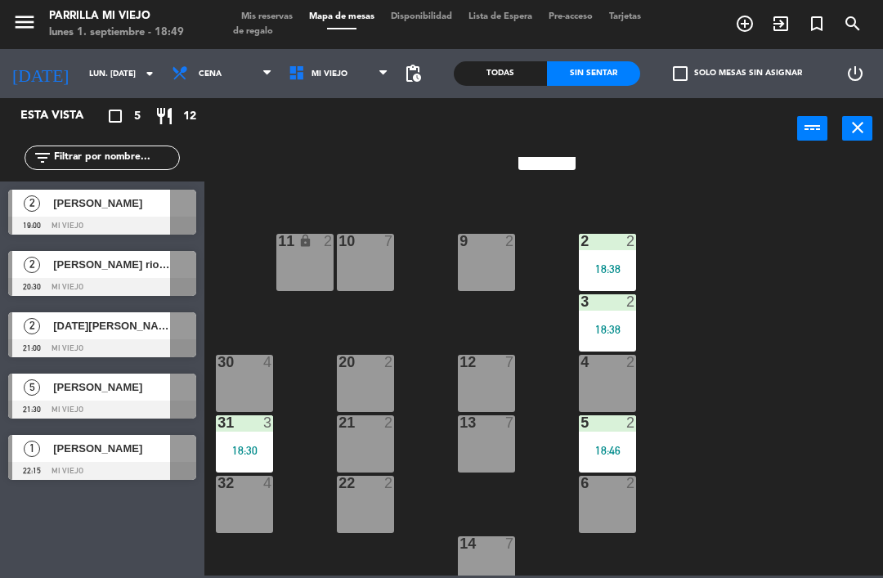
click at [829, 571] on div "1 4 18:38 2 2 18:38 9 2 10 7 11 lock 2 3 2 18:38 4 2 12 7 20 2 30 4 5 2 18:46 1…" at bounding box center [548, 366] width 670 height 419
